Goal: Task Accomplishment & Management: Manage account settings

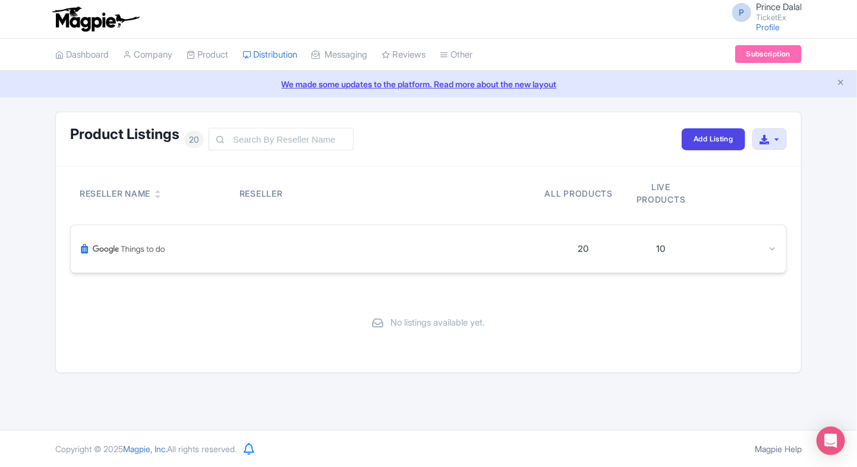
click at [779, 248] on div "20 10" at bounding box center [428, 249] width 715 height 48
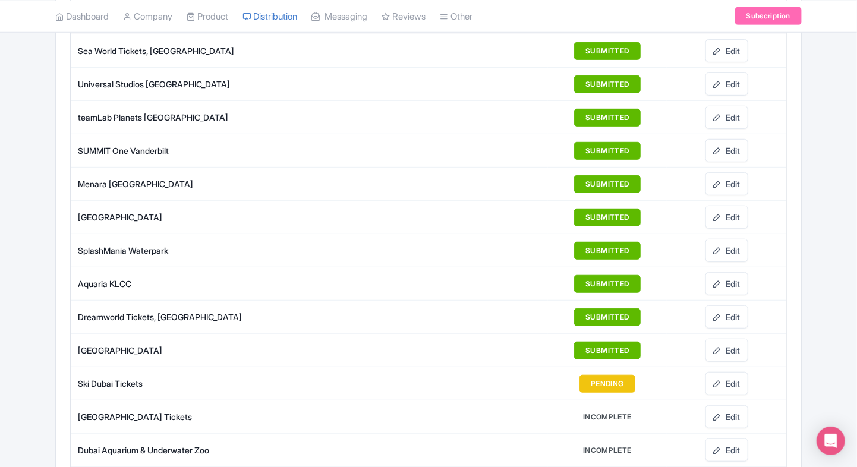
scroll to position [248, 0]
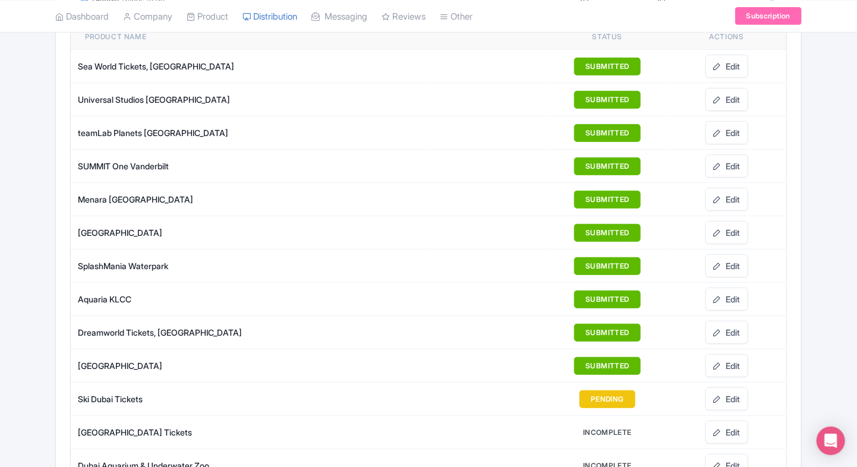
click at [14, 149] on div "Product Listings 20 Add Listing Download All Listings Reseller Name Reseller Al…" at bounding box center [428, 339] width 857 height 952
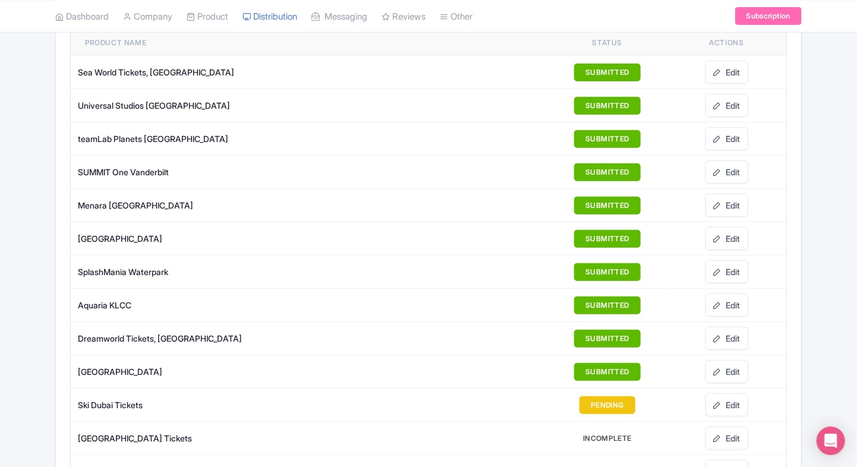
scroll to position [244, 0]
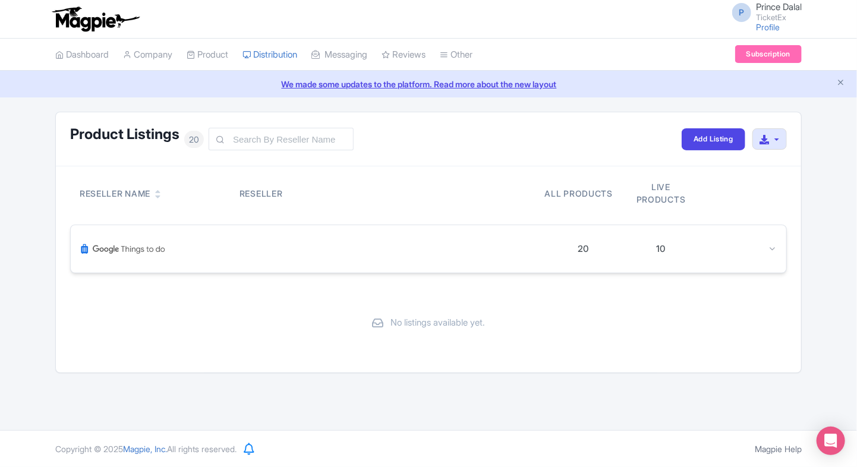
click at [207, 241] on div at bounding box center [312, 249] width 464 height 29
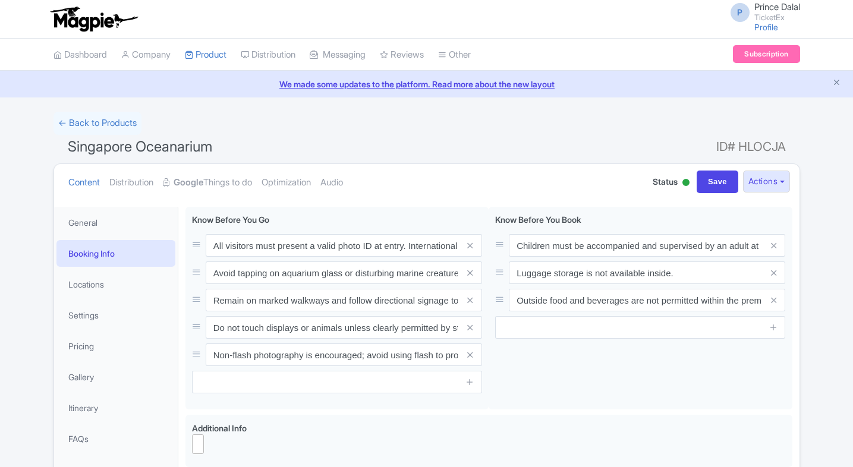
select select
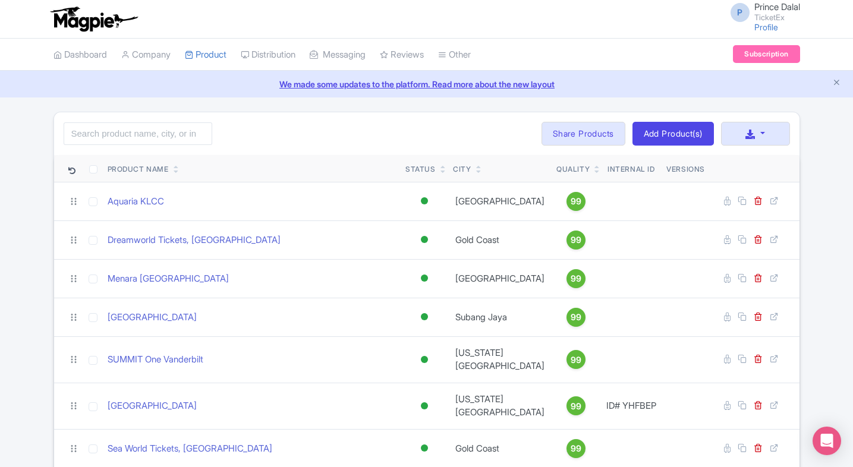
scroll to position [551, 0]
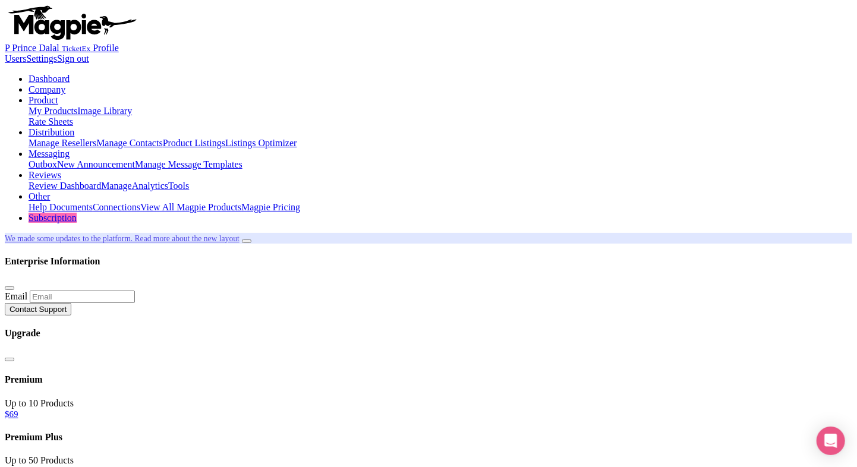
click at [70, 74] on link "Dashboard" at bounding box center [49, 79] width 41 height 10
click at [77, 106] on link "My Products" at bounding box center [53, 111] width 49 height 10
